Goal: Complete application form: Complete application form

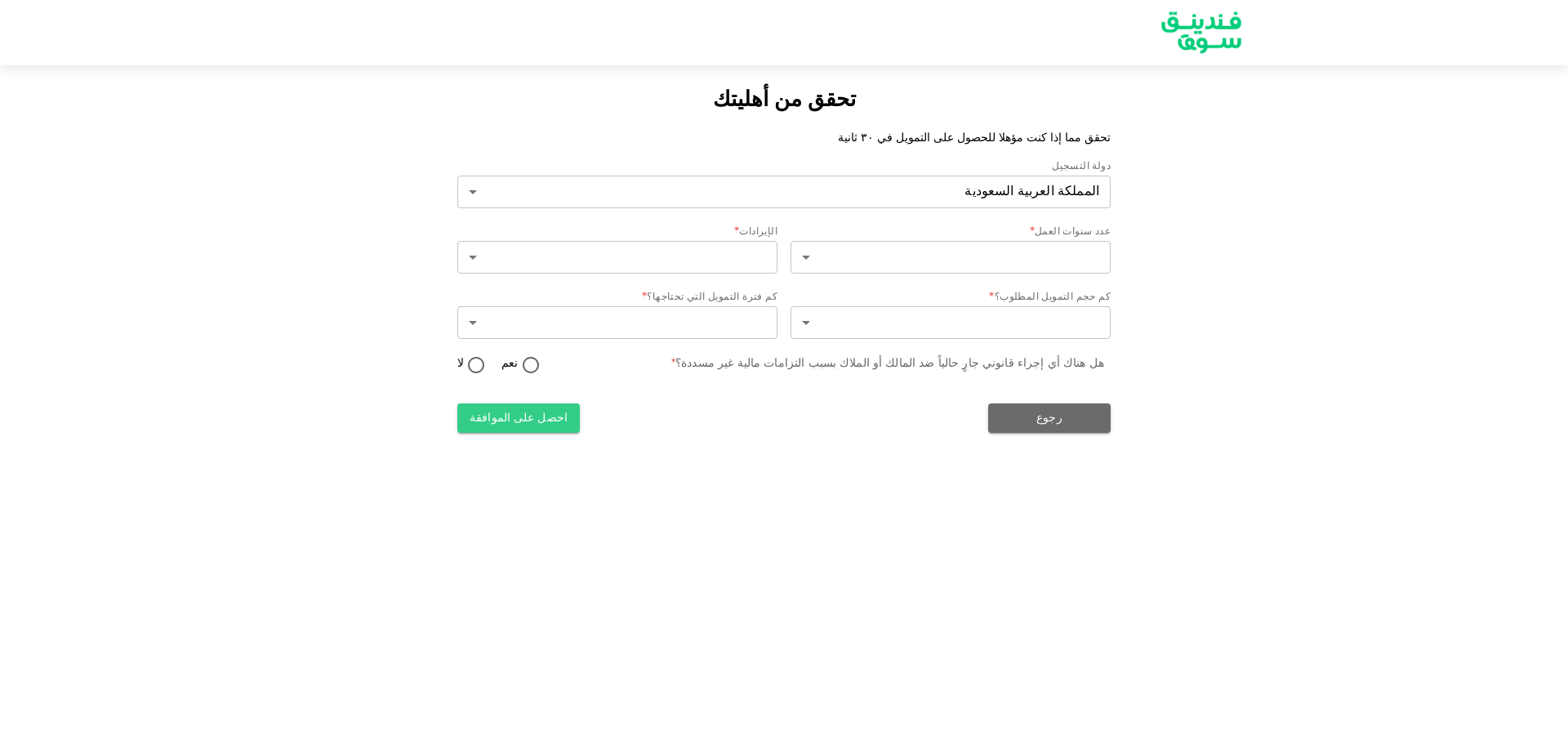
click at [740, 539] on div "تحقق من أهليتك تحقق مما إذا كنت مؤهلا للحصول على التمويل في ٣٠ ثانية دولة التسج…" at bounding box center [784, 372] width 1568 height 744
click at [764, 633] on div "تحقق من أهليتك تحقق مما إذا كنت مؤهلا للحصول على التمويل في ٣٠ ثانية دولة التسج…" at bounding box center [784, 372] width 1568 height 744
drag, startPoint x: 211, startPoint y: 189, endPoint x: 249, endPoint y: 11, distance: 182.0
click at [230, 99] on div "تحقق من أهليتك تحقق مما إذا كنت مؤهلا للحصول على التمويل في ٣٠ ثانية دولة التسج…" at bounding box center [784, 259] width 1568 height 348
click at [836, 528] on div "تحقق من أهليتك تحقق مما إذا كنت مؤهلا للحصول على التمويل في ٣٠ ثانية دولة التسج…" at bounding box center [784, 372] width 1568 height 744
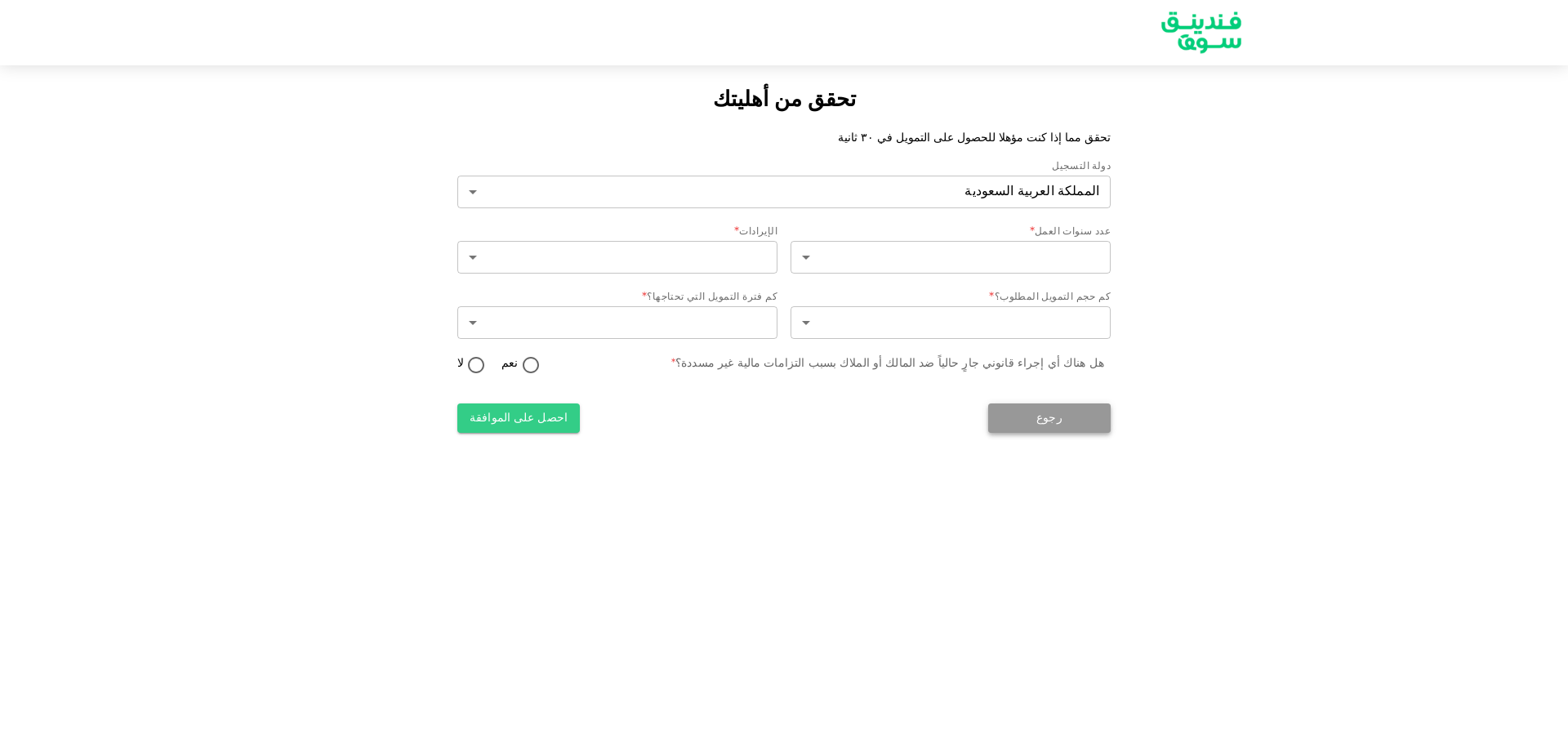
click at [1047, 418] on button "رجوع" at bounding box center [1048, 418] width 123 height 29
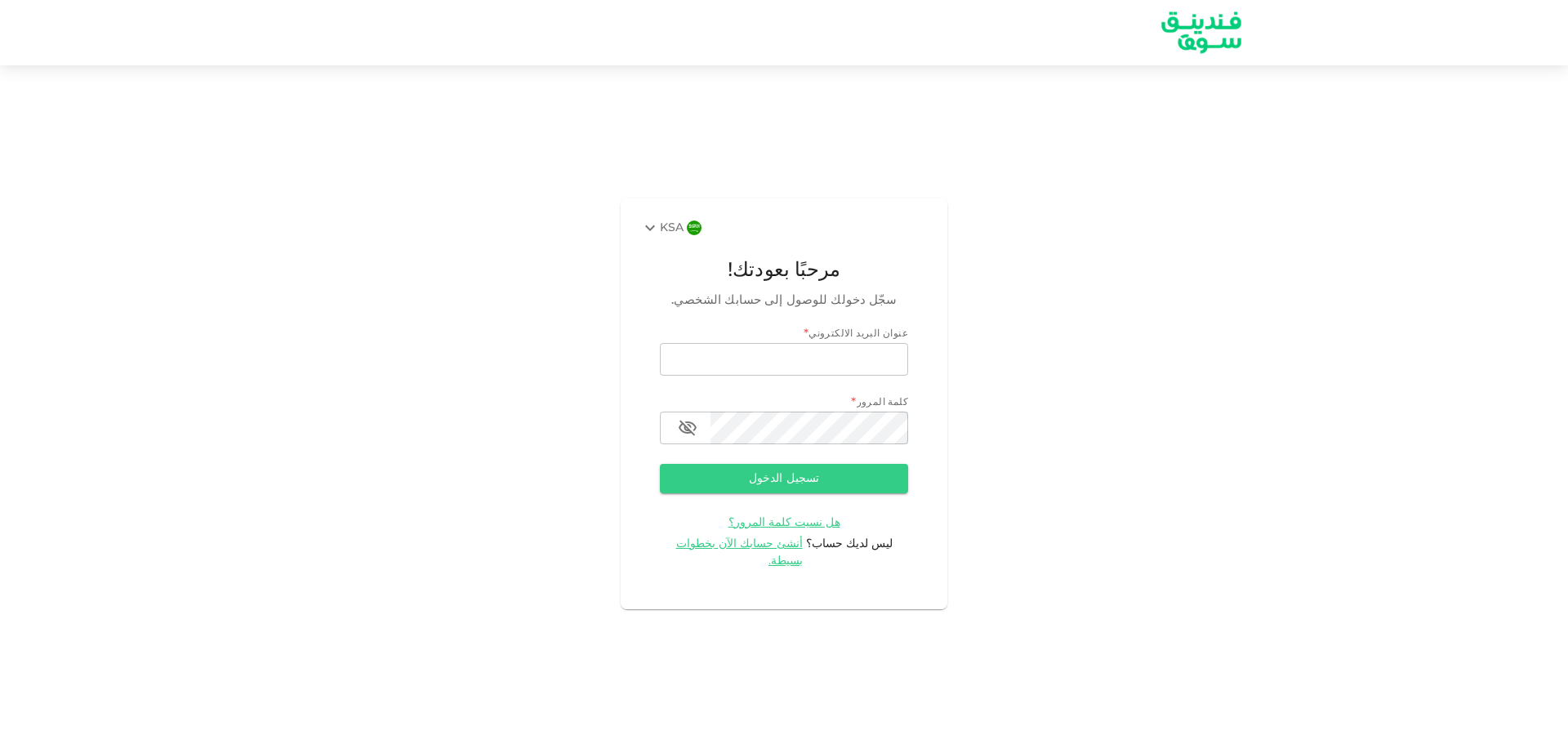
type input "[PERSON_NAME][EMAIL_ADDRESS][DOMAIN_NAME]"
click at [1186, 90] on div "KSA مرحبًا بعودتك! سجّل دخولك للوصول إلى حسابك الشخصي. عنوان البريد الالكتروني …" at bounding box center [784, 404] width 1568 height 638
click at [695, 438] on icon "button" at bounding box center [687, 428] width 20 height 20
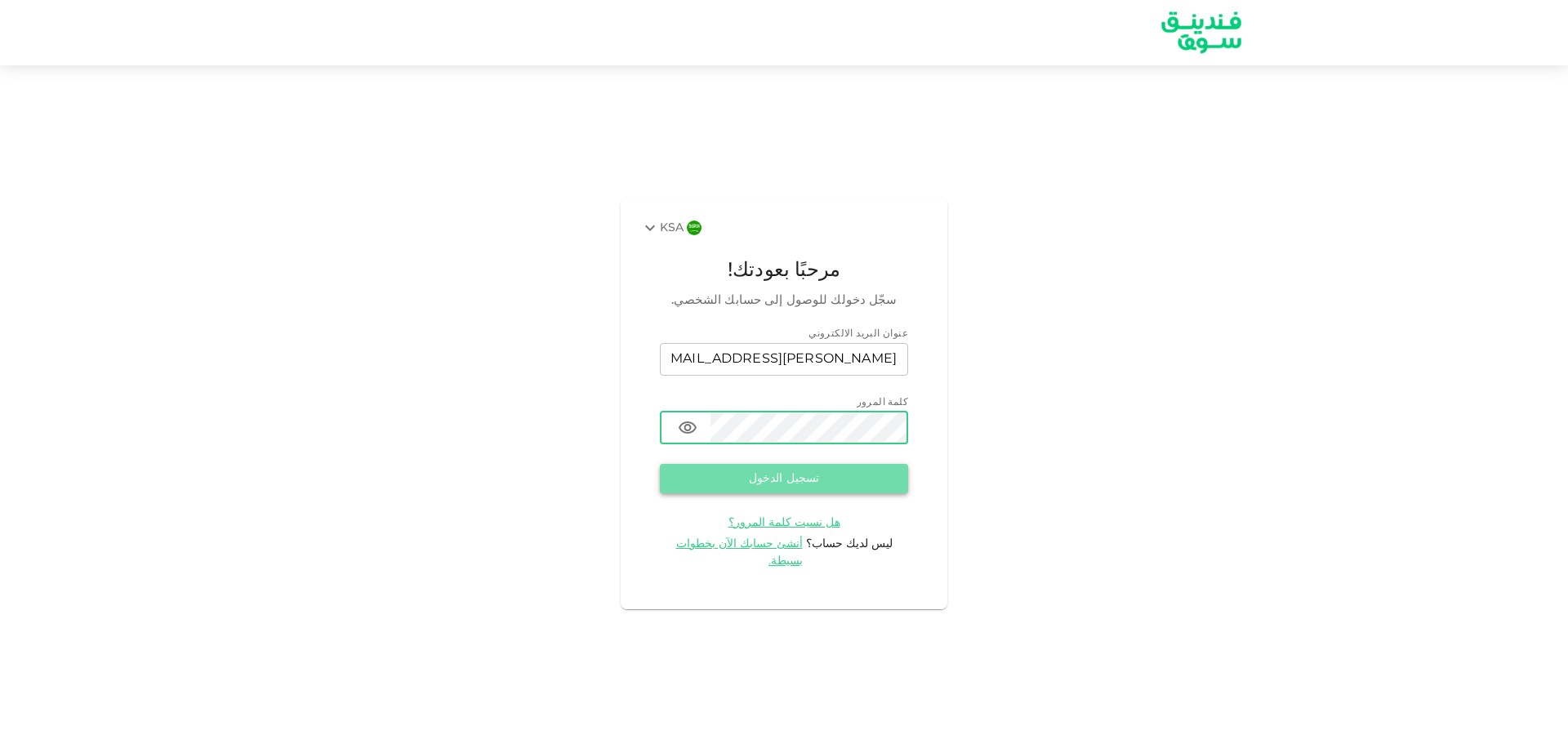
click at [761, 493] on button "تسجيل الدخول" at bounding box center [783, 478] width 249 height 29
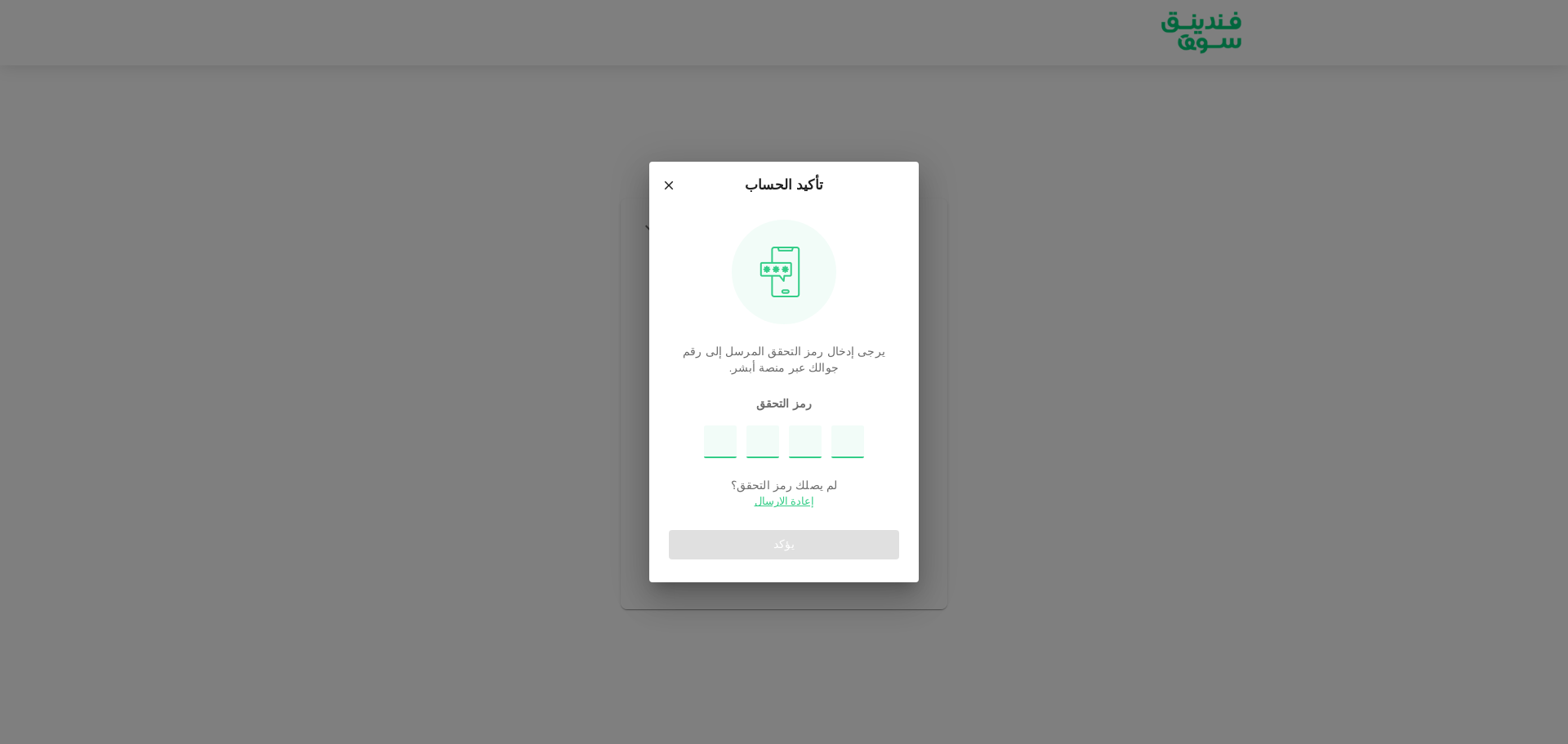
click at [1029, 519] on div "تأكيد الحساب يرجى إدخال رمز التحقق المرسل إلى رقم جوالك عبر منصة أبشر. رمز التح…" at bounding box center [784, 372] width 1568 height 744
click at [717, 439] on input "Please enter OTP character 1" at bounding box center [719, 442] width 33 height 33
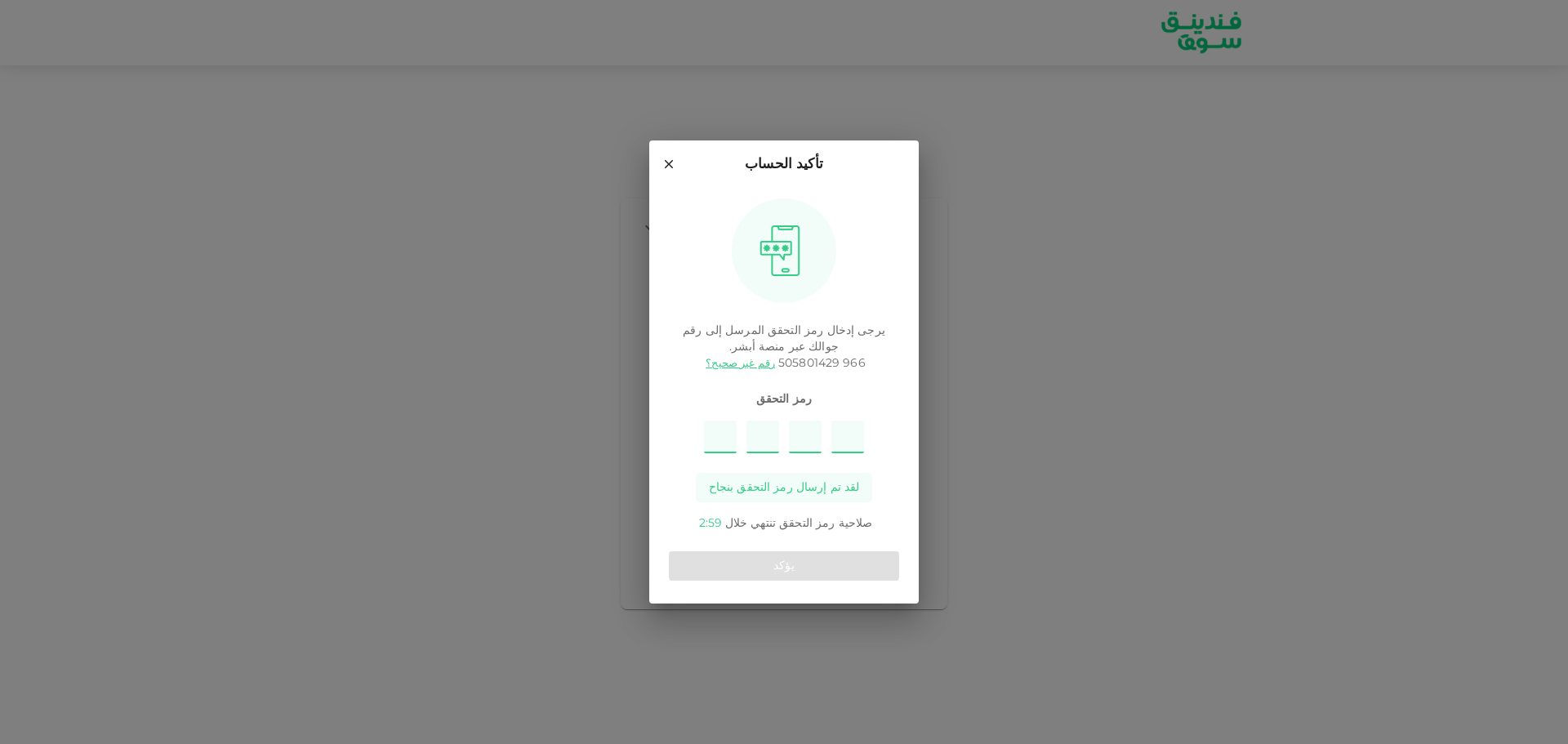
click at [723, 437] on input "Please enter OTP character 1" at bounding box center [719, 436] width 33 height 33
click at [723, 431] on input "Please enter OTP character 1" at bounding box center [719, 436] width 33 height 33
click at [759, 443] on input "Please enter OTP character 2" at bounding box center [762, 436] width 33 height 33
click at [710, 441] on input "Please enter OTP character 1" at bounding box center [719, 436] width 33 height 33
click at [765, 439] on input "Please enter OTP character 2" at bounding box center [762, 436] width 33 height 33
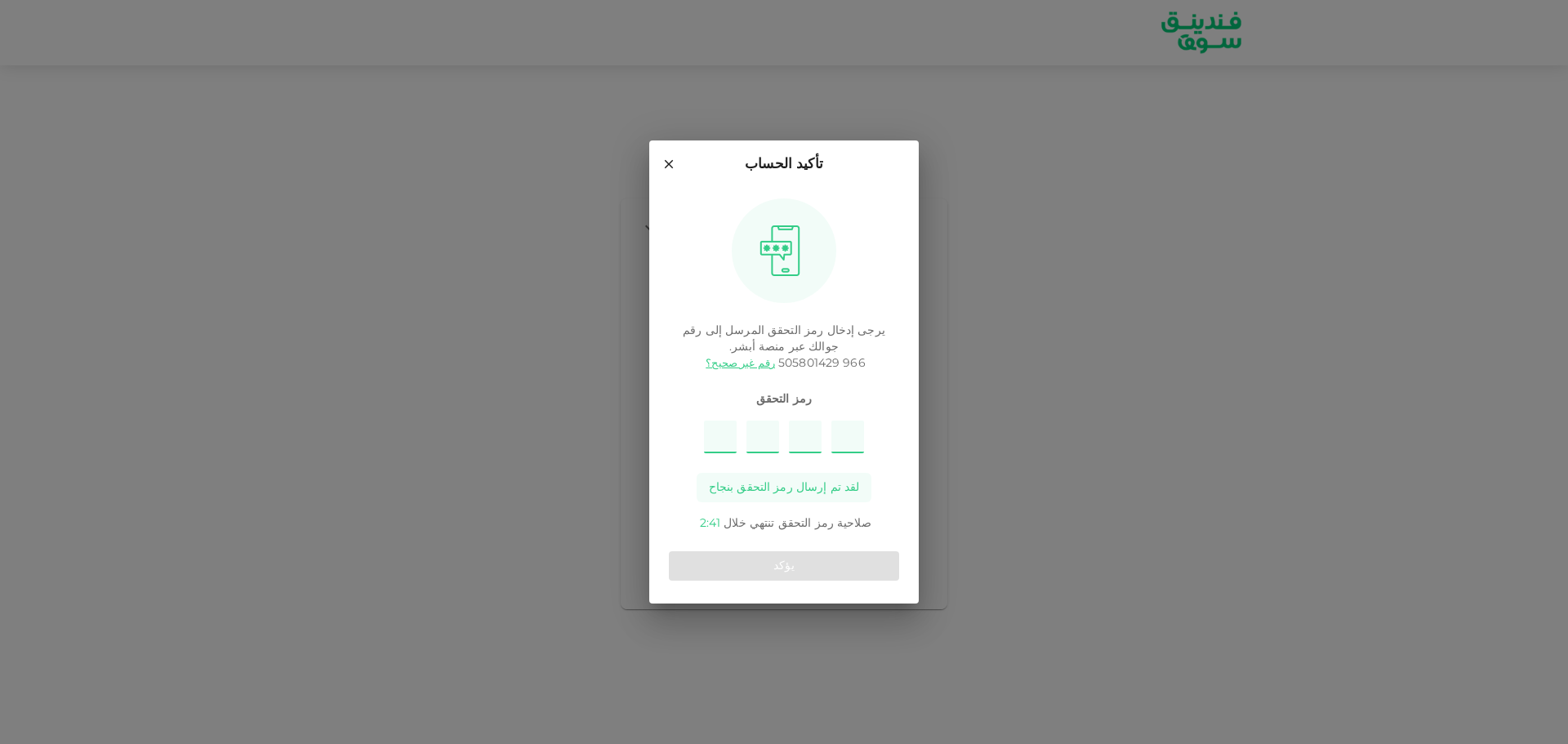
click at [792, 435] on input "Please enter OTP character 3" at bounding box center [805, 436] width 33 height 33
drag, startPoint x: 733, startPoint y: 434, endPoint x: 719, endPoint y: 436, distance: 14.1
click at [731, 434] on input "Please enter OTP character 1" at bounding box center [719, 436] width 33 height 33
type input "9"
type input "4"
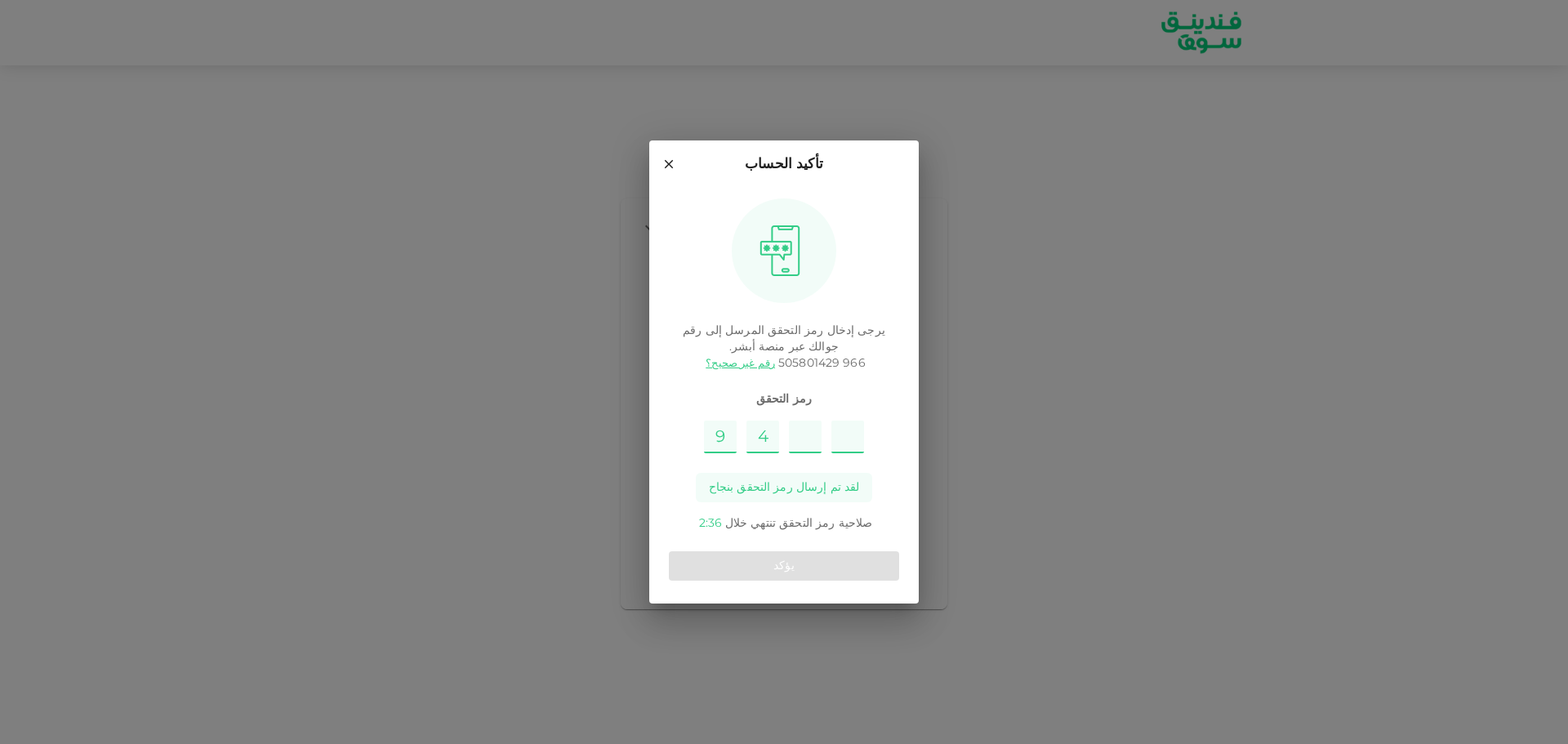
type input "6"
type input "3"
click at [778, 570] on button "يؤكد" at bounding box center [784, 566] width 231 height 29
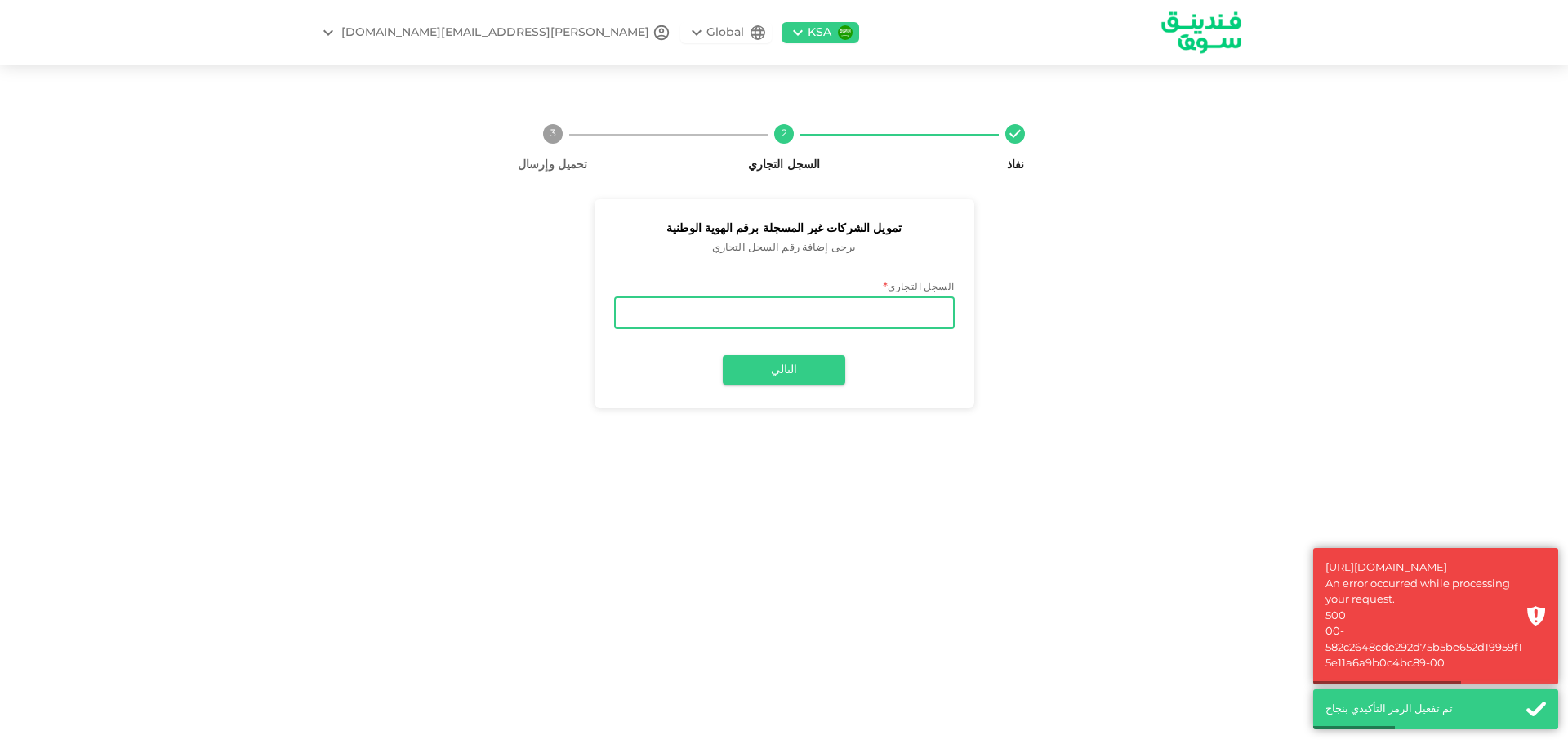
click at [882, 322] on input "السجل التجاري" at bounding box center [784, 312] width 340 height 33
type input "7001669758"
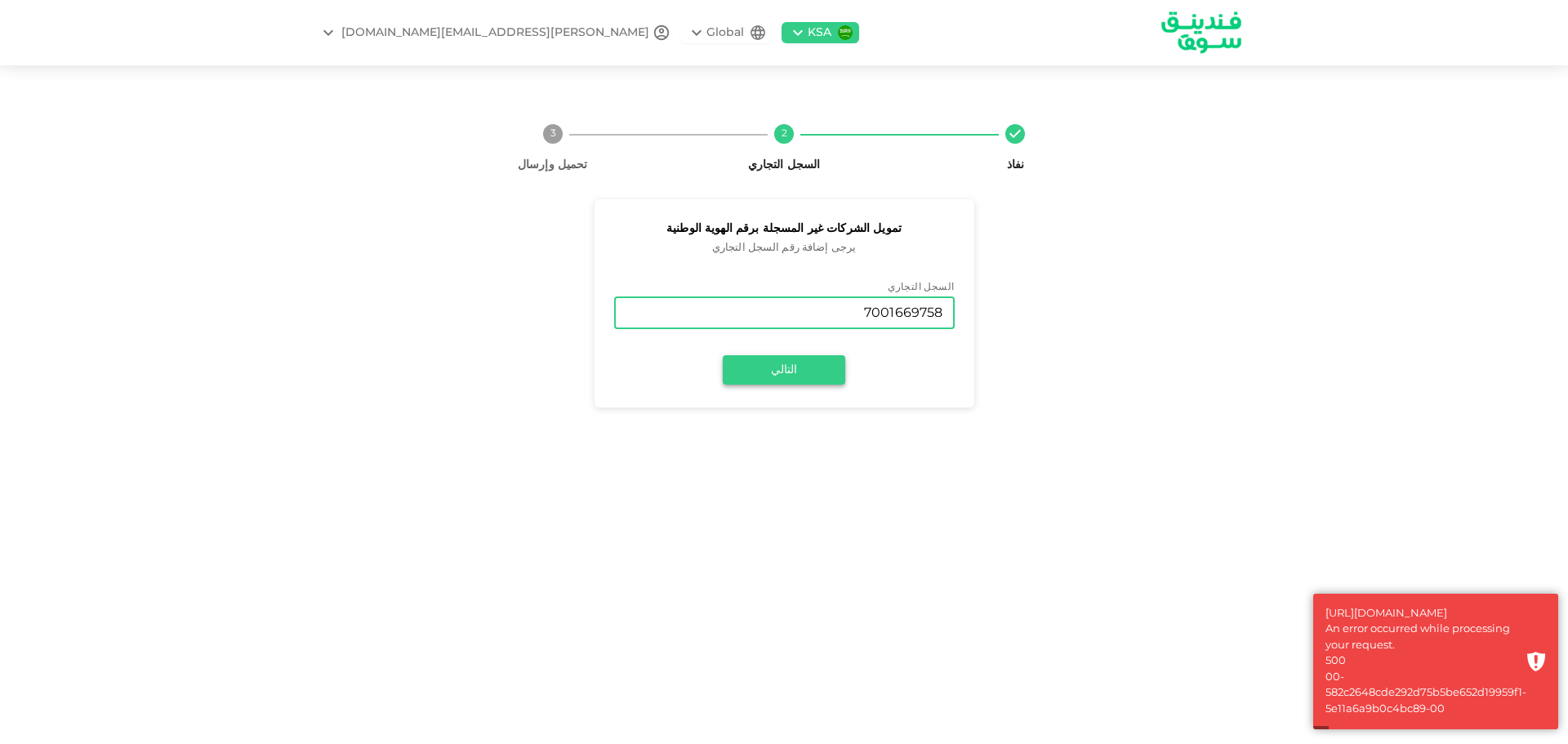
click at [771, 372] on button "التالي" at bounding box center [784, 370] width 123 height 29
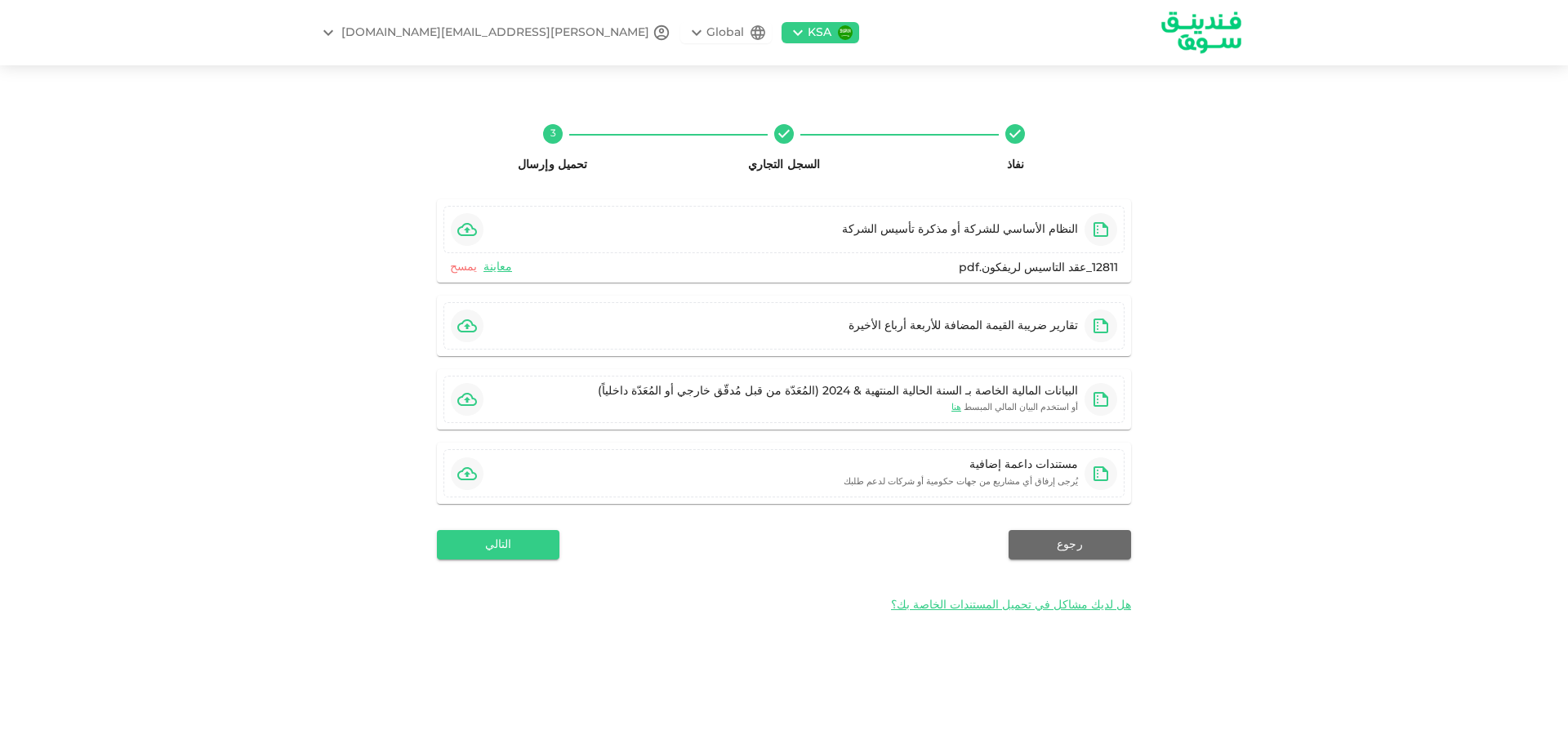
click at [462, 266] on link "يمسح" at bounding box center [463, 267] width 27 height 16
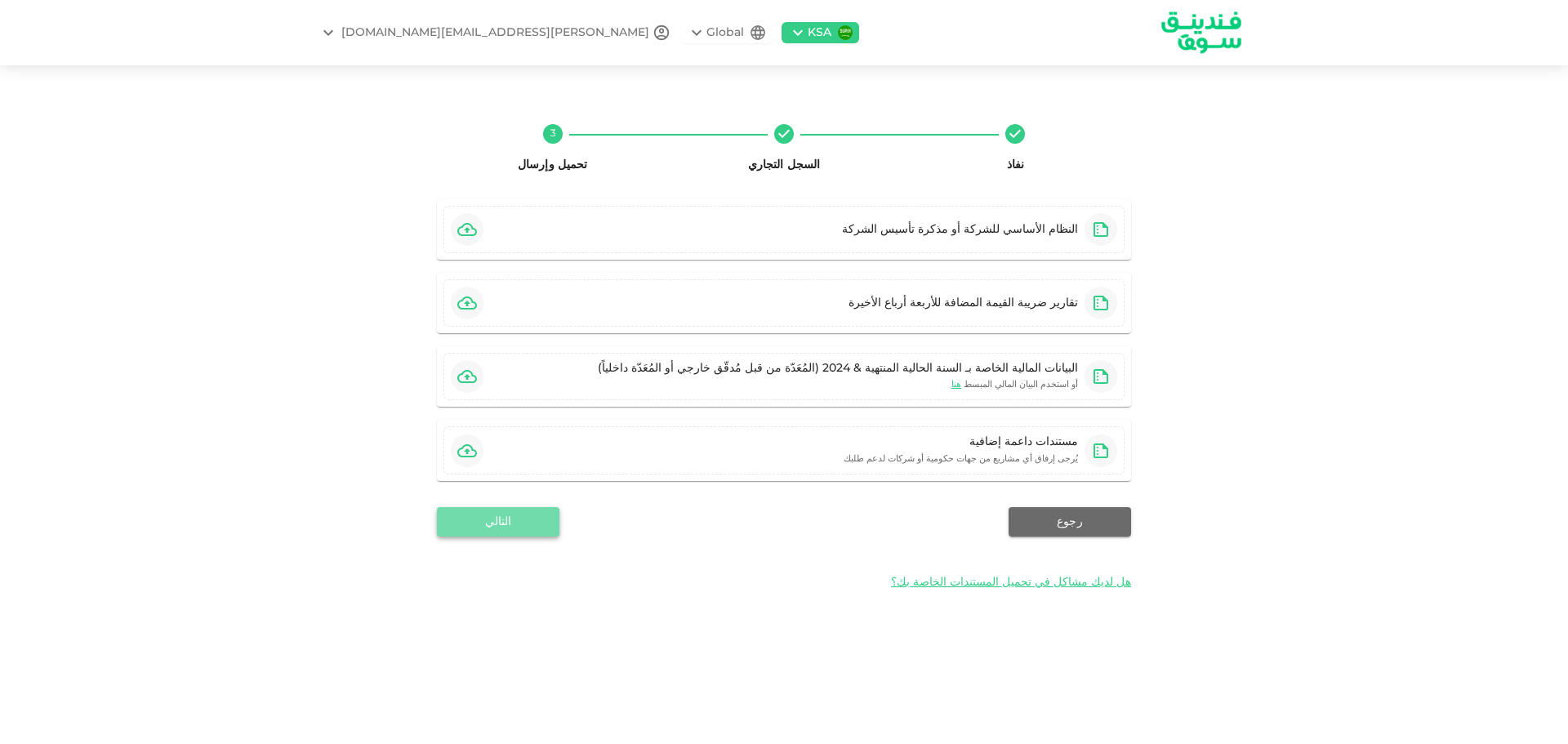
click at [447, 521] on button "التالي" at bounding box center [498, 522] width 123 height 29
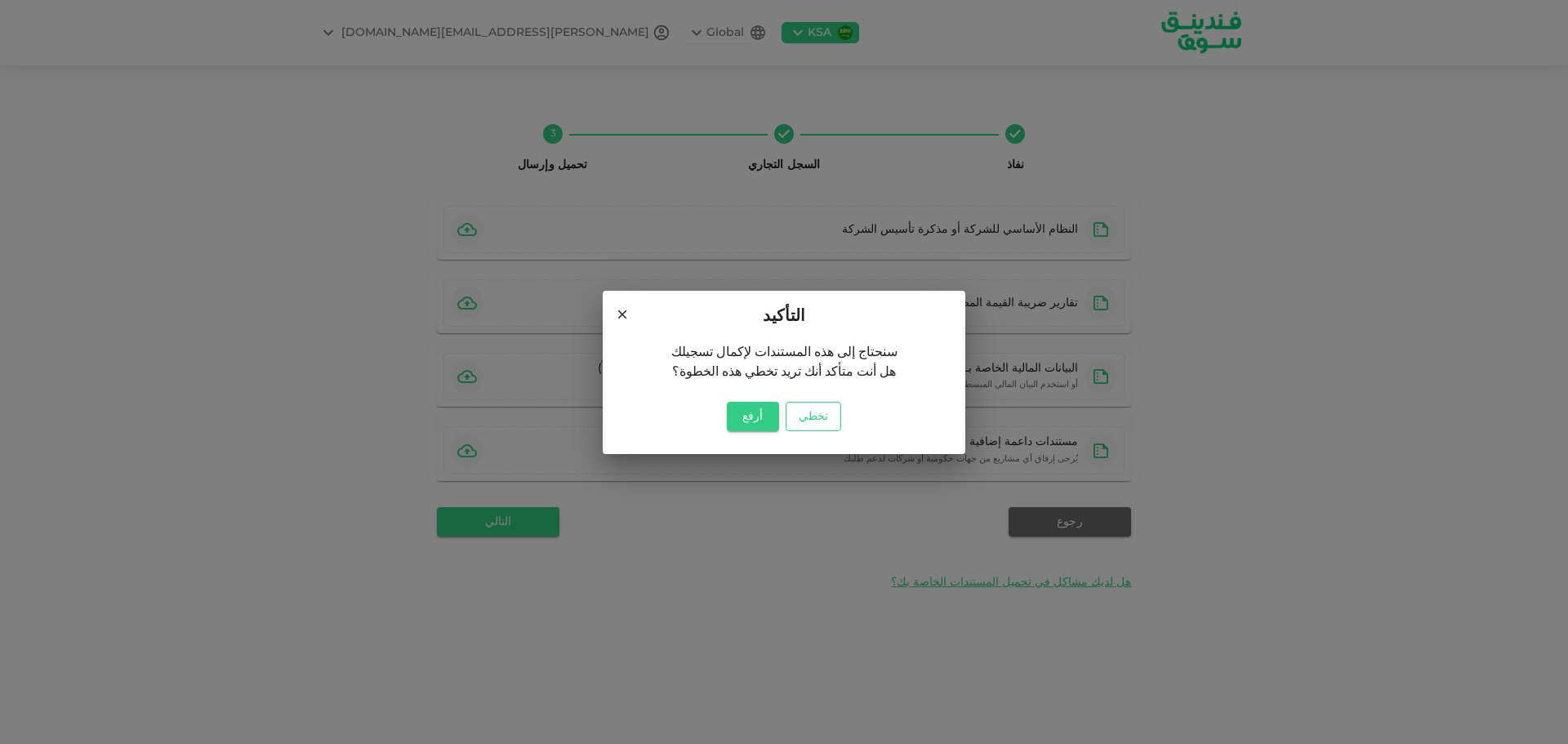
click at [813, 412] on button "تخطي" at bounding box center [813, 416] width 55 height 29
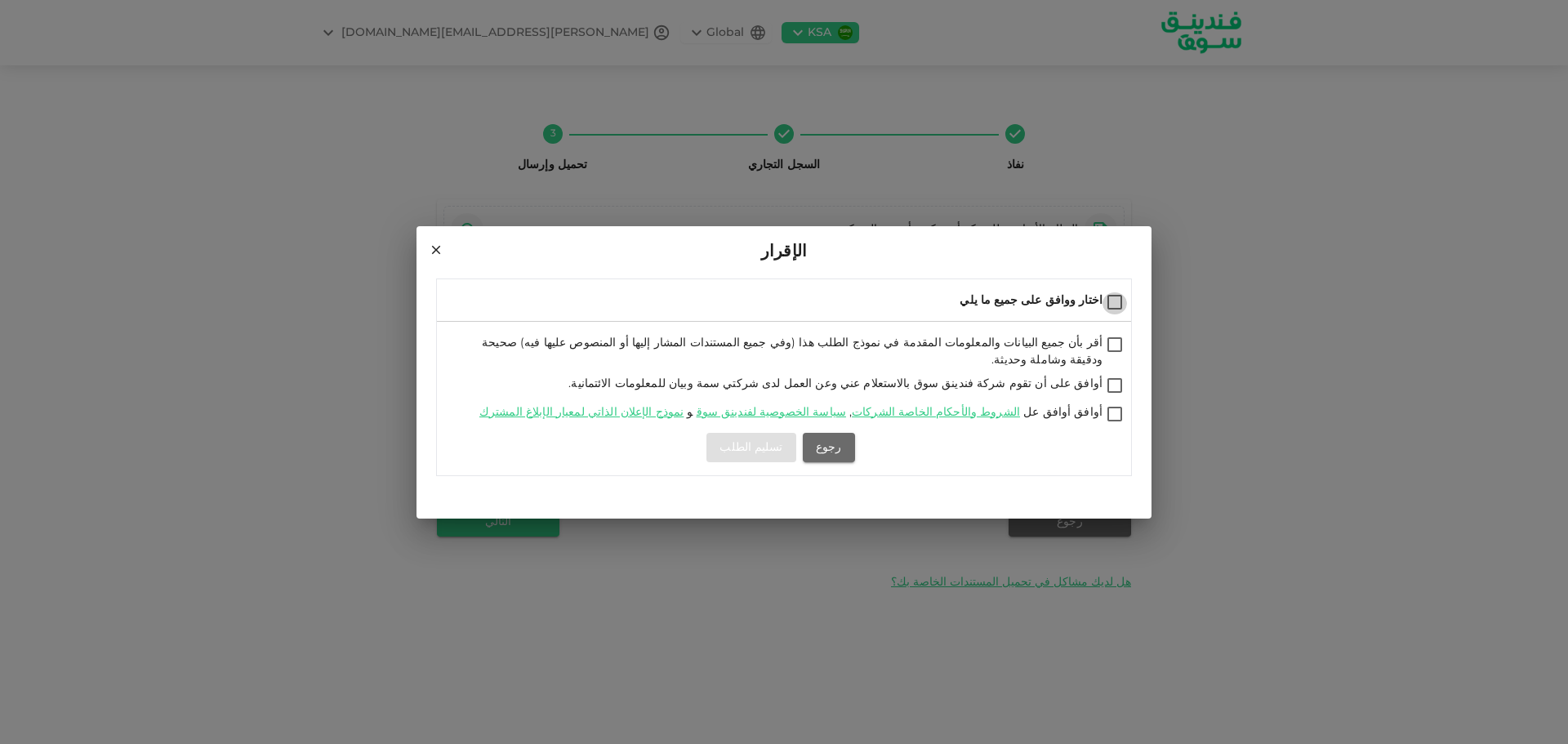
click at [1116, 306] on input "اختار ووافق على جميع ما يلي" at bounding box center [1114, 304] width 24 height 23
checkbox input "true"
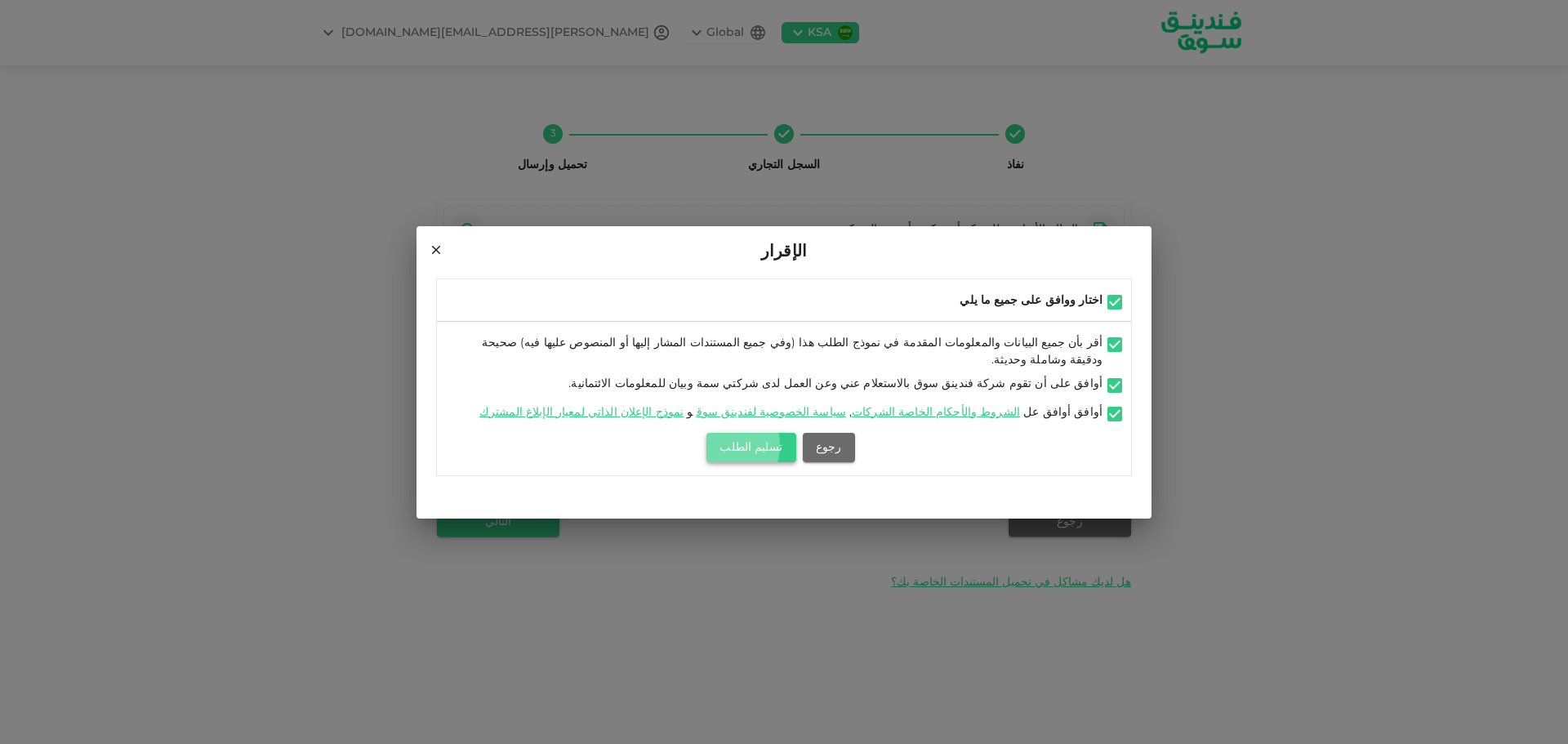
click at [730, 439] on button "تسليم الطلب" at bounding box center [750, 447] width 89 height 29
click at [834, 496] on div "اختار ووافق على جميع ما يلي أقر بأن جميع البيانات والمعلومات المقدمة في نموذج ا…" at bounding box center [784, 399] width 735 height 240
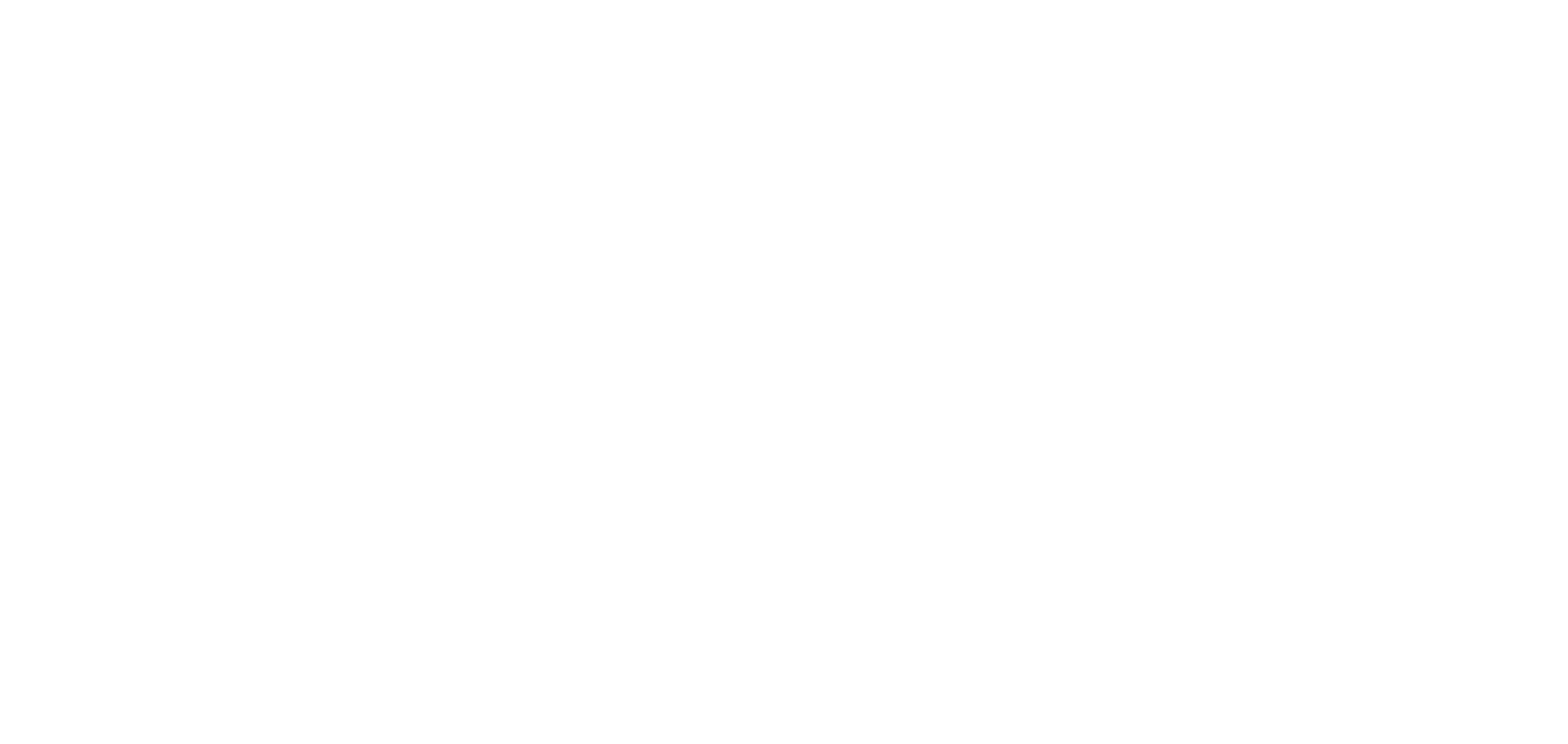
click at [888, 395] on div at bounding box center [784, 372] width 1568 height 744
click at [1174, 211] on div at bounding box center [784, 372] width 1568 height 744
